Goal: Go to known website: Access a specific website the user already knows

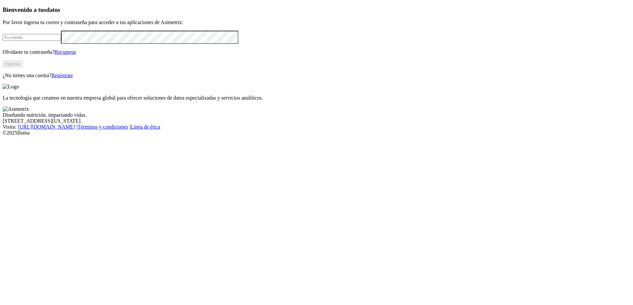
drag, startPoint x: 0, startPoint y: 0, endPoint x: 164, endPoint y: 87, distance: 185.2
click at [61, 41] on input "email" at bounding box center [32, 37] width 58 height 7
type input "[PERSON_NAME][EMAIL_ADDRESS][PERSON_NAME][DOMAIN_NAME]"
click at [22, 67] on button "Ingresa" at bounding box center [13, 63] width 20 height 7
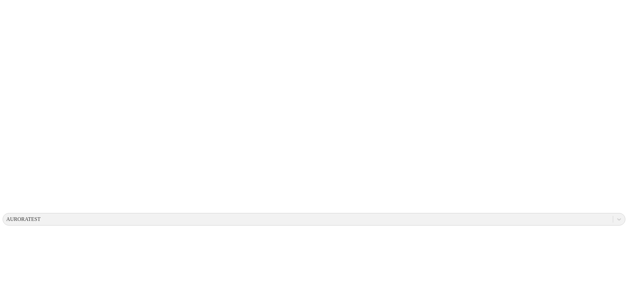
scroll to position [66, 0]
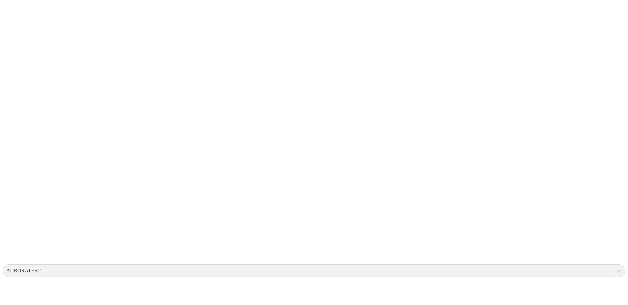
scroll to position [0, 0]
